Goal: Obtain resource: Obtain resource

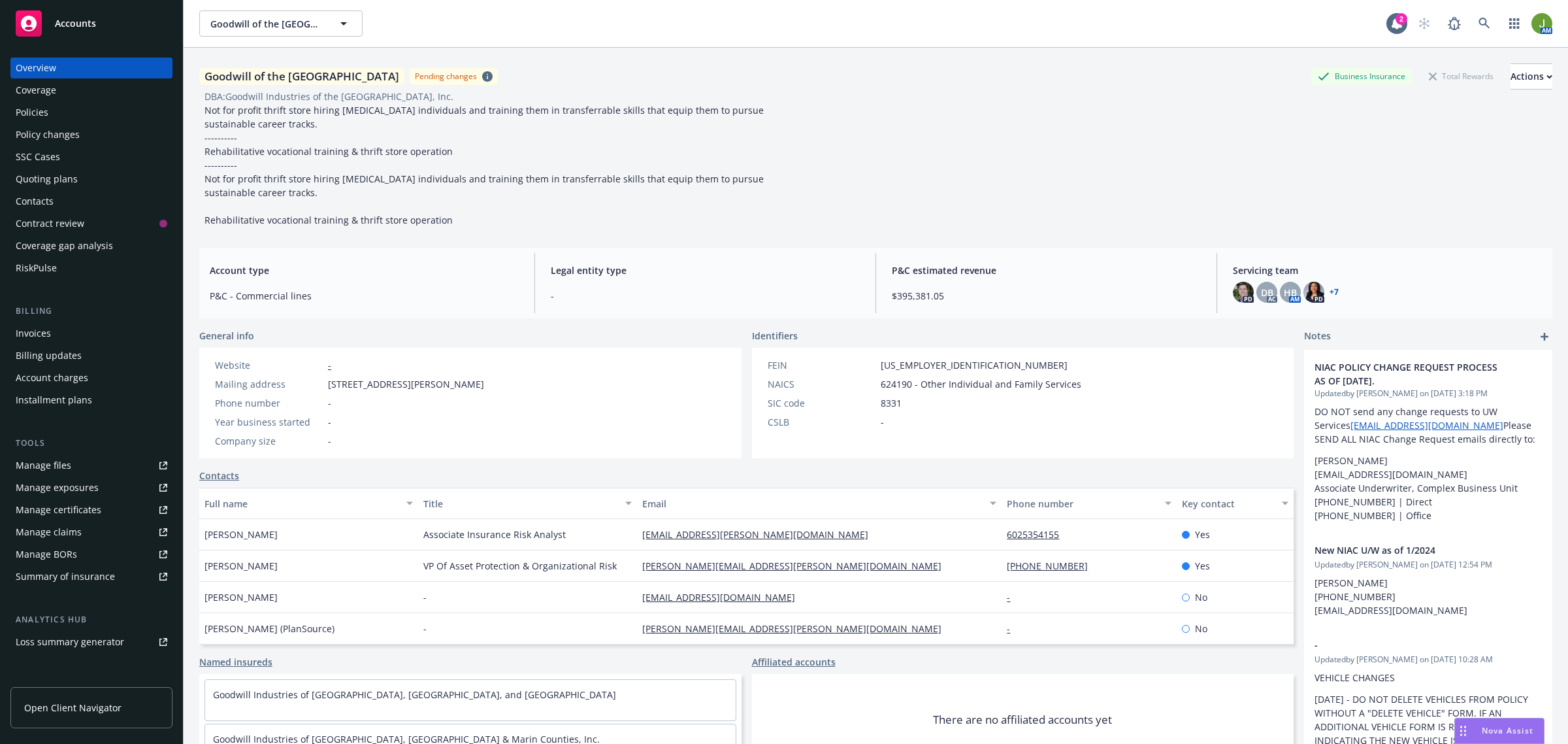
click at [1475, 729] on div "Nova Assist" at bounding box center [1508, 730] width 73 height 11
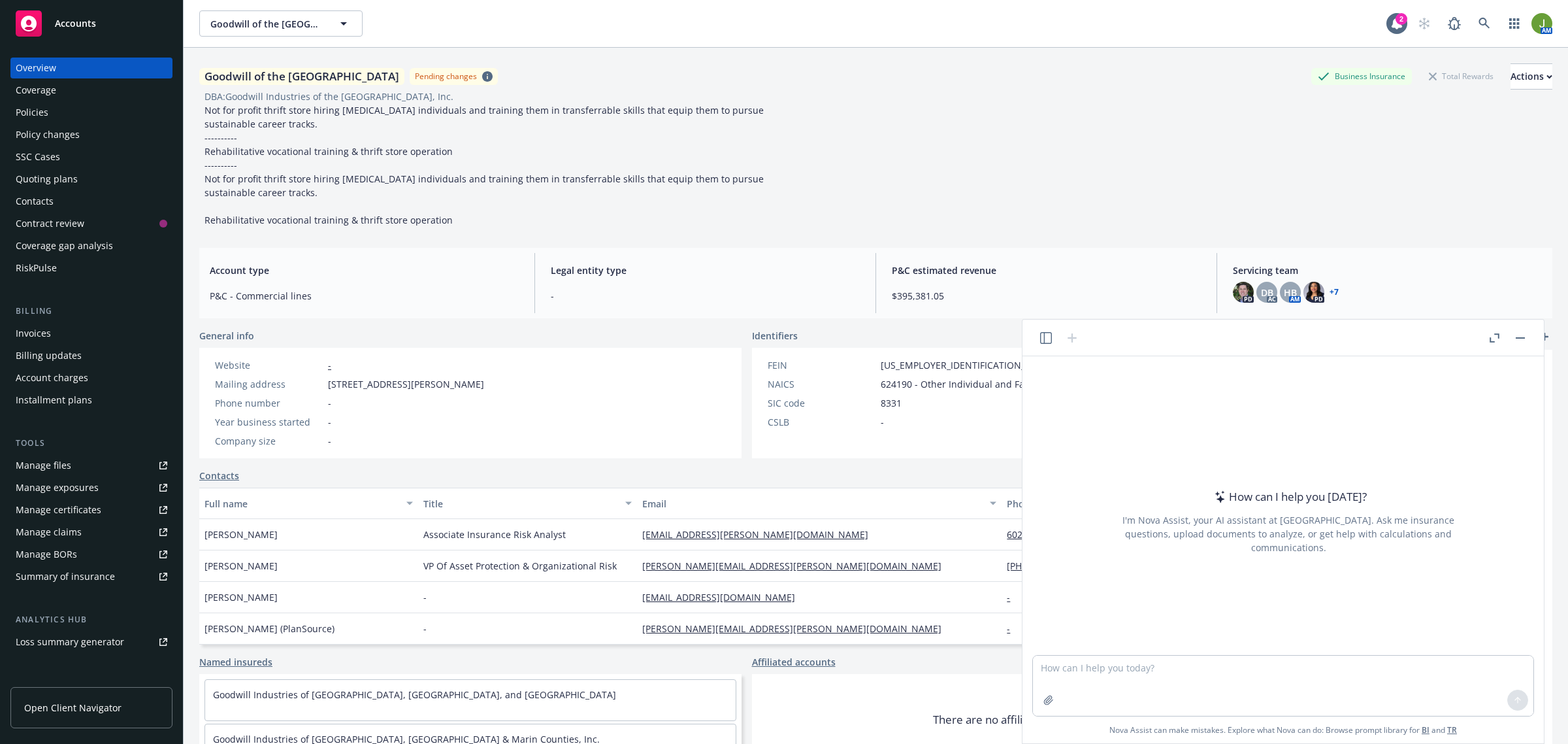
click at [1040, 337] on icon "button" at bounding box center [1046, 338] width 12 height 12
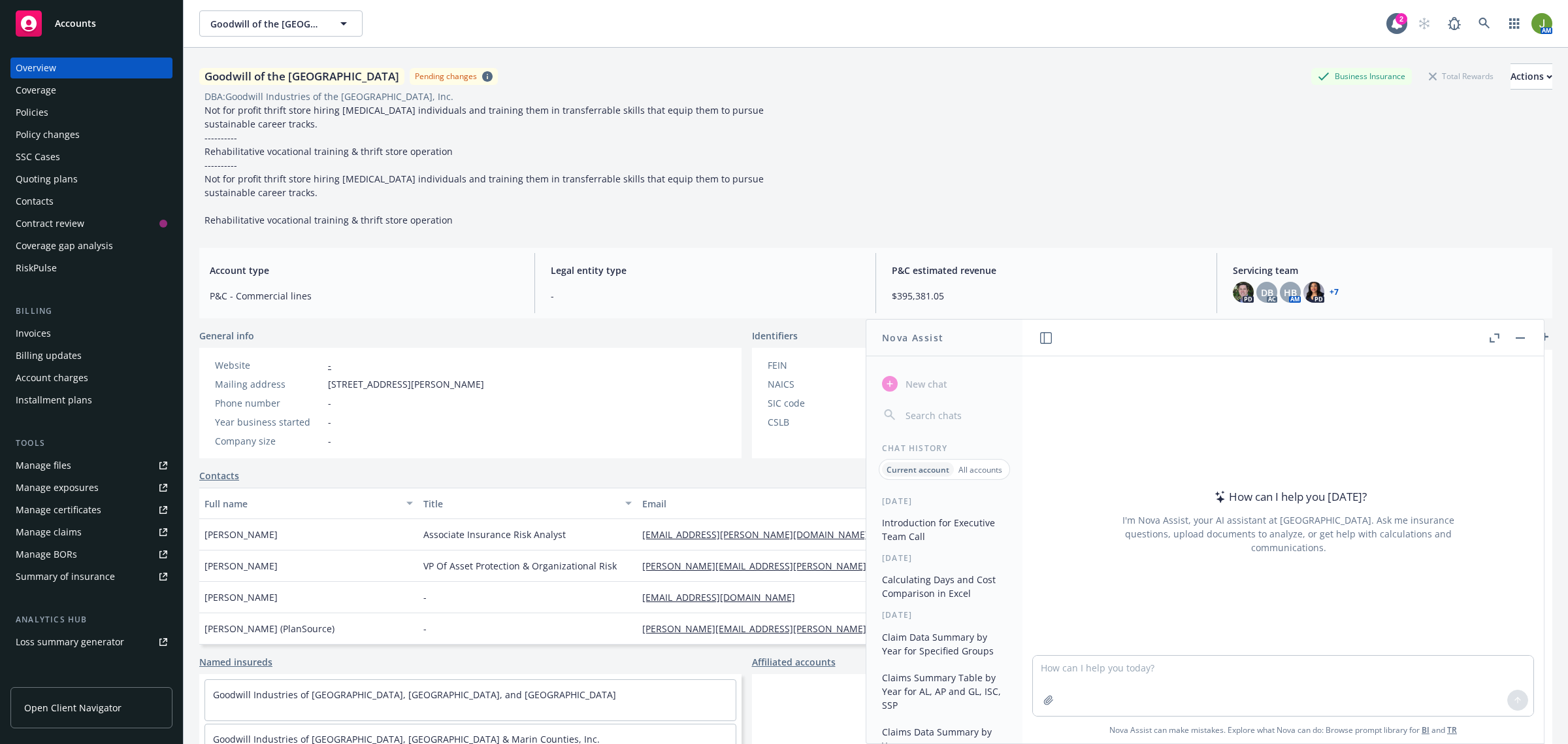
click at [923, 534] on button "Introduction for Executive Team Call" at bounding box center [944, 530] width 135 height 35
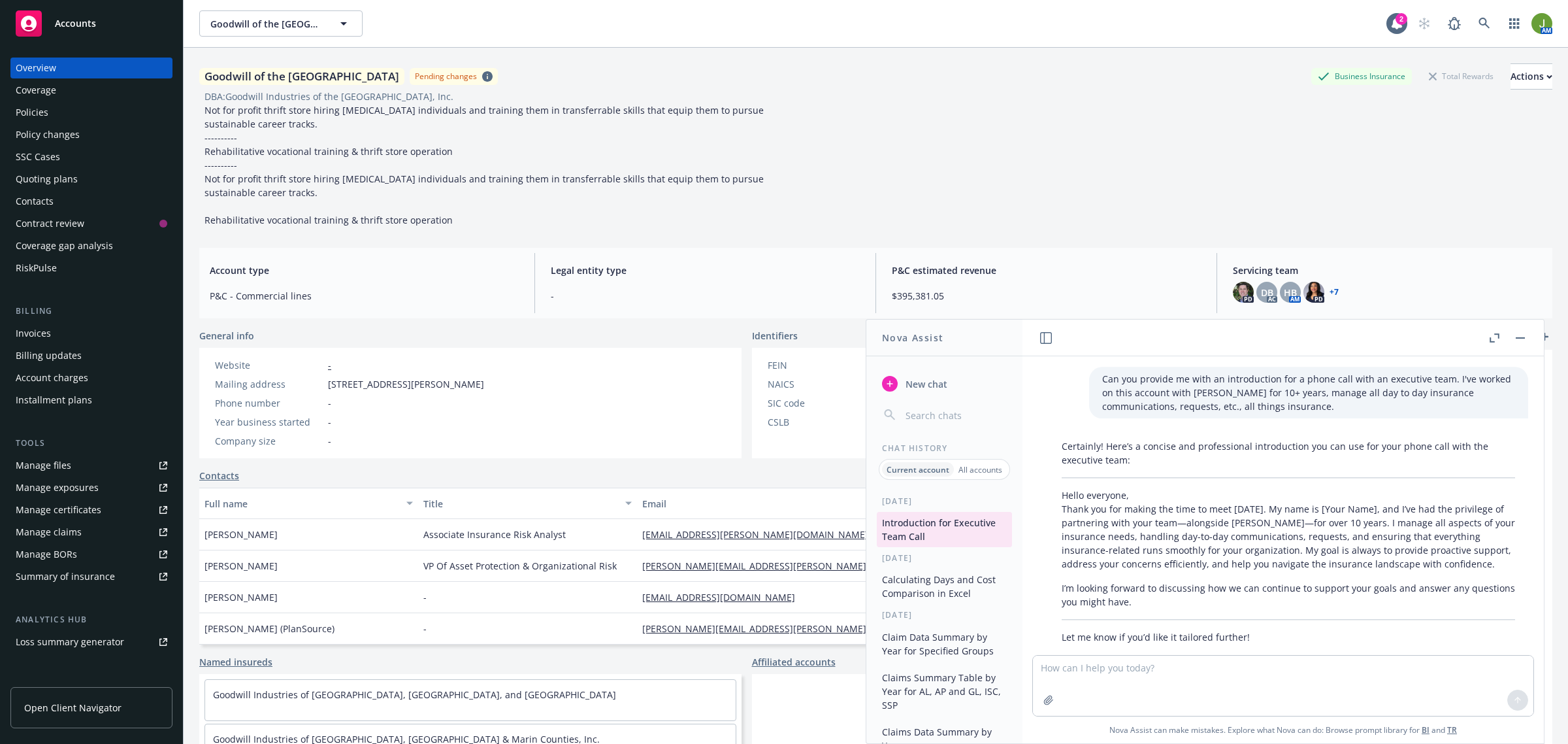
scroll to position [26, 0]
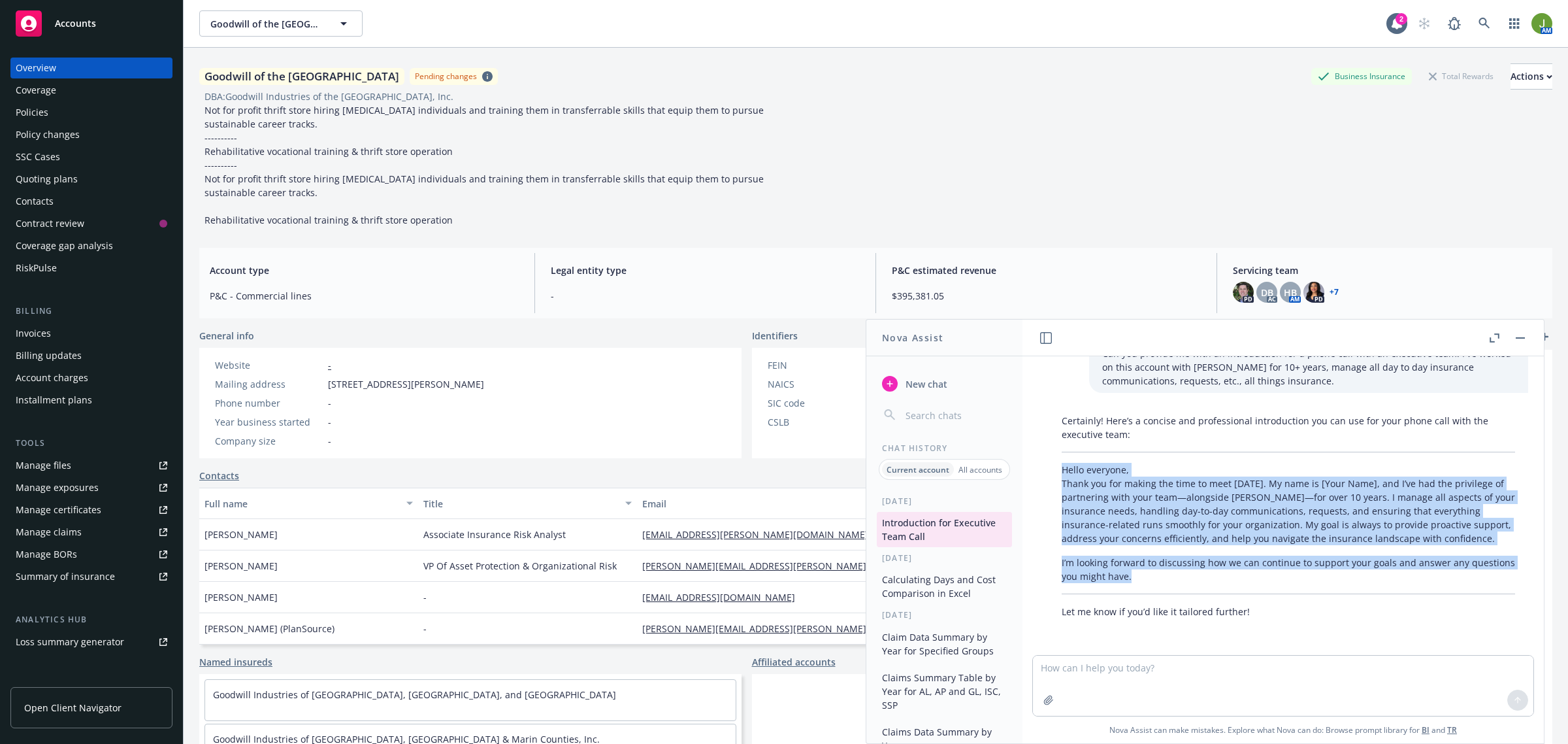
drag, startPoint x: 1062, startPoint y: 471, endPoint x: 1151, endPoint y: 576, distance: 137.6
click at [1151, 576] on div "Certainly! Here’s a concise and professional introduction you can use for your …" at bounding box center [1288, 516] width 479 height 215
copy div "Hello everyone, Thank you for making the time to meet [DATE]. My name is [Your …"
